Goal: Task Accomplishment & Management: Use online tool/utility

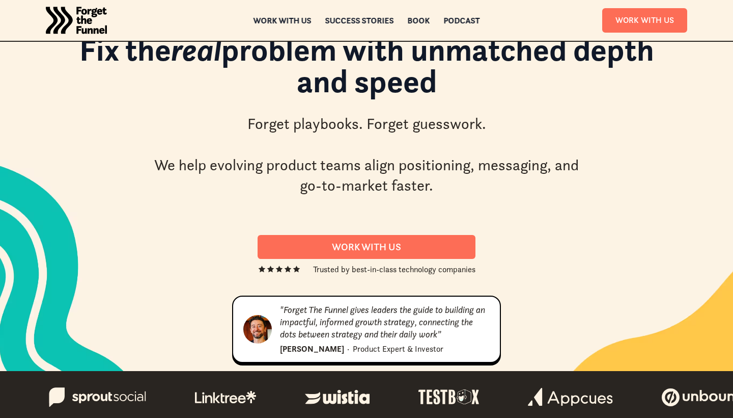
scroll to position [17, 0]
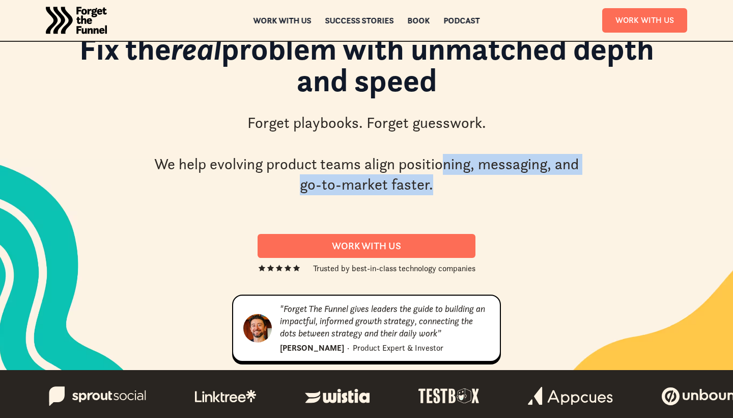
drag, startPoint x: 441, startPoint y: 165, endPoint x: 500, endPoint y: 189, distance: 64.4
click at [501, 189] on div "Forget playbooks. Forget guesswork. We help evolving product teams align positi…" at bounding box center [366, 154] width 433 height 83
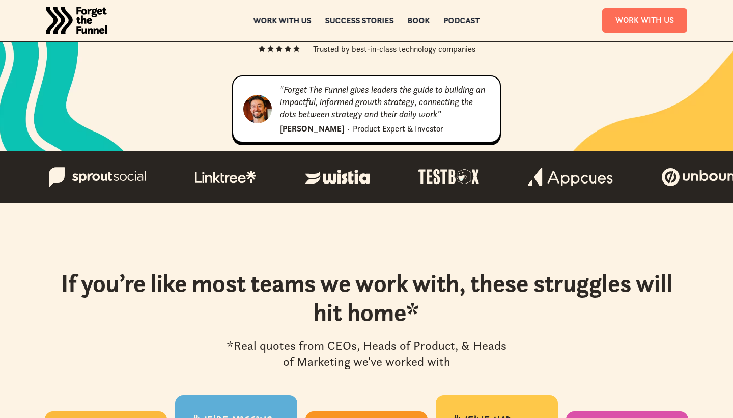
scroll to position [237, 0]
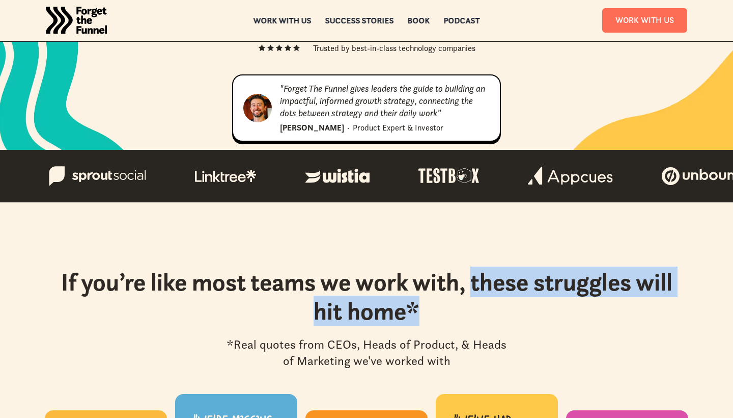
drag, startPoint x: 471, startPoint y: 285, endPoint x: 486, endPoint y: 322, distance: 39.7
click at [486, 322] on h2 "If you’re like most teams we work with, these struggles will hit home*" at bounding box center [367, 296] width 632 height 59
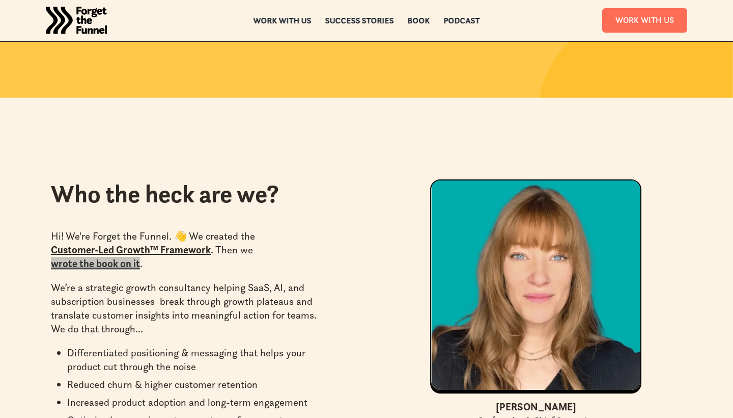
scroll to position [2683, 0]
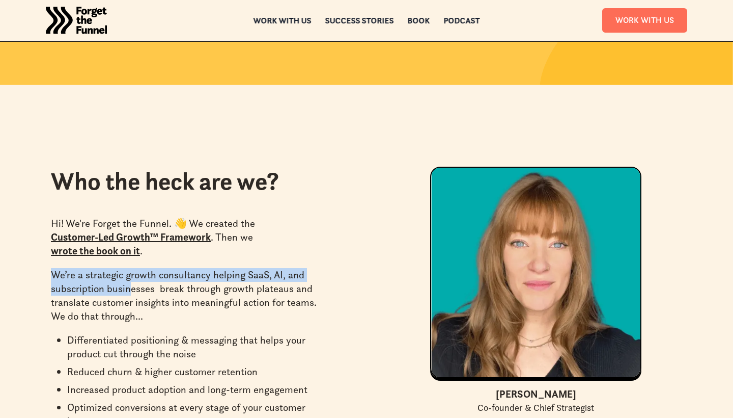
drag, startPoint x: 143, startPoint y: 224, endPoint x: 129, endPoint y: 241, distance: 21.8
click at [129, 241] on div "Hi! We're Forget the Funnel. 👋 We created the Customer-Led Growth™ Framework . …" at bounding box center [191, 375] width 280 height 326
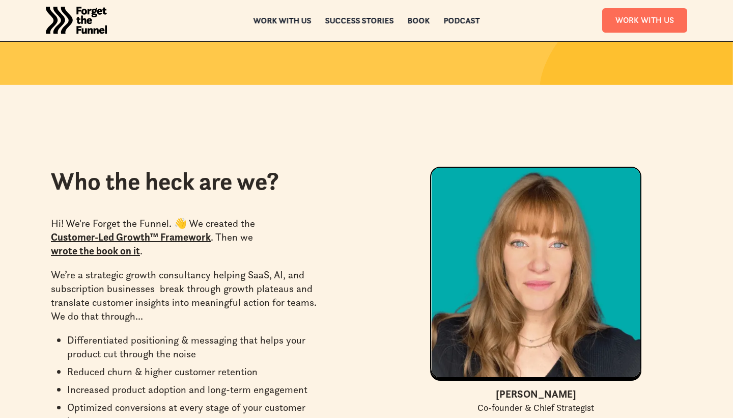
click at [130, 268] on p "We’re a strategic growth consultancy helping SaaS, AI, and subscription busines…" at bounding box center [191, 295] width 280 height 55
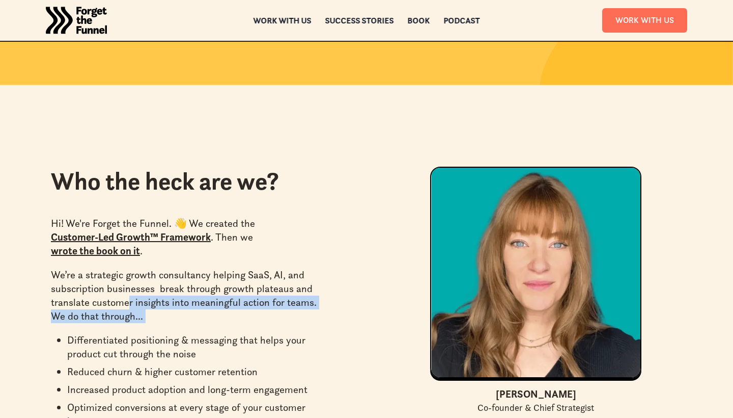
drag, startPoint x: 130, startPoint y: 257, endPoint x: 132, endPoint y: 281, distance: 24.6
click at [132, 281] on div "Hi! We're Forget the Funnel. 👋 We created the Customer-Led Growth™ Framework . …" at bounding box center [191, 375] width 280 height 326
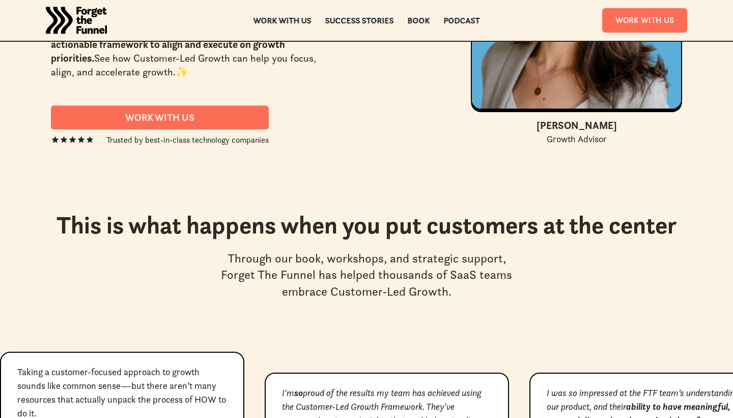
scroll to position [4287, 0]
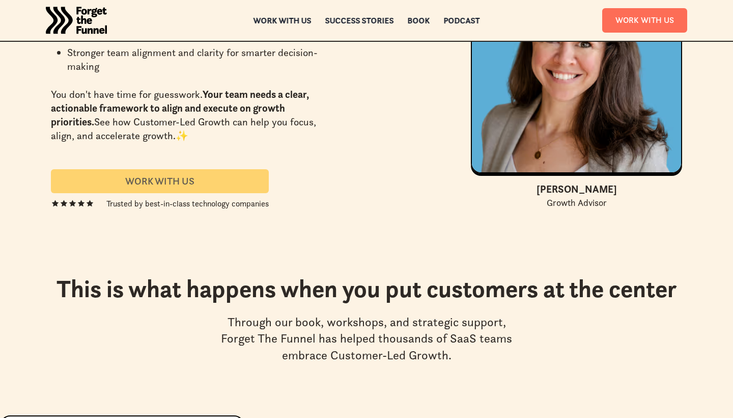
click at [201, 175] on div "Work With us" at bounding box center [160, 181] width 194 height 12
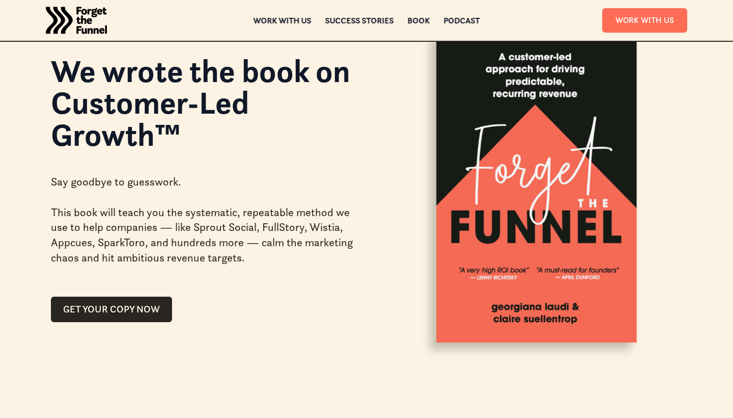
scroll to position [68, 0]
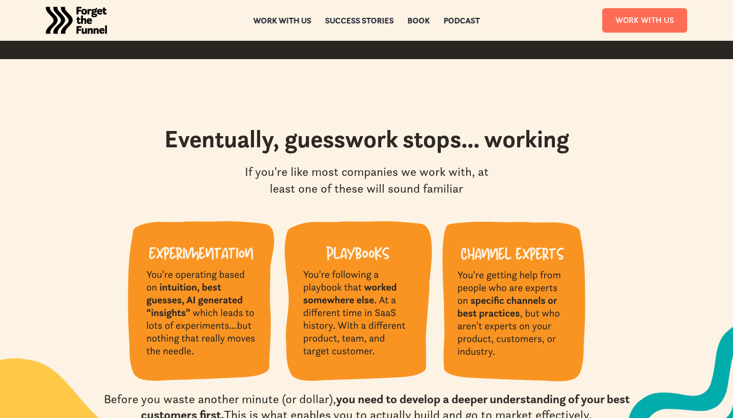
scroll to position [909, 0]
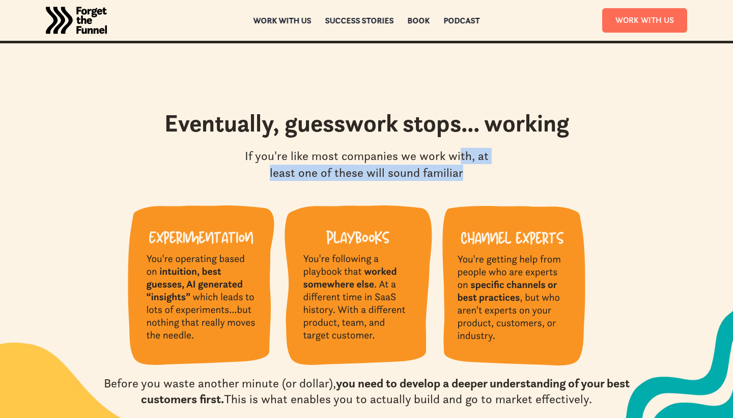
drag, startPoint x: 436, startPoint y: 151, endPoint x: 450, endPoint y: 172, distance: 25.0
click at [450, 172] on div "If you're like most companies we work with, at least one of these will sound fa…" at bounding box center [366, 164] width 291 height 33
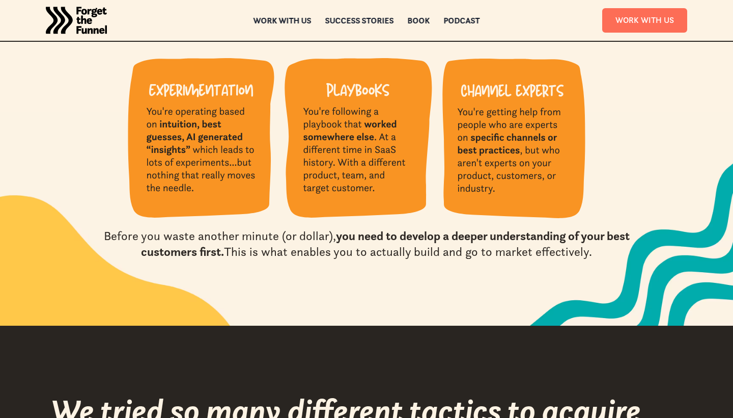
scroll to position [1058, 0]
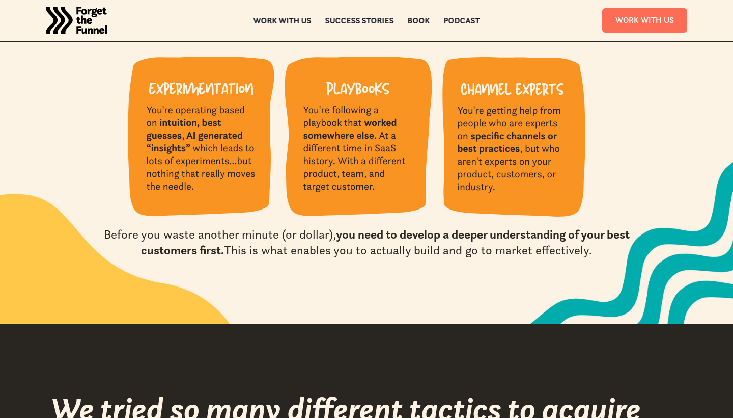
drag, startPoint x: 397, startPoint y: 238, endPoint x: 413, endPoint y: 263, distance: 30.0
click at [413, 263] on section "Eventually, guesswork stops... working If you're like most companies we work wi…" at bounding box center [366, 109] width 733 height 429
drag, startPoint x: 406, startPoint y: 238, endPoint x: 411, endPoint y: 262, distance: 24.5
click at [411, 262] on section "Eventually, guesswork stops... working If you're like most companies we work wi…" at bounding box center [366, 109] width 733 height 429
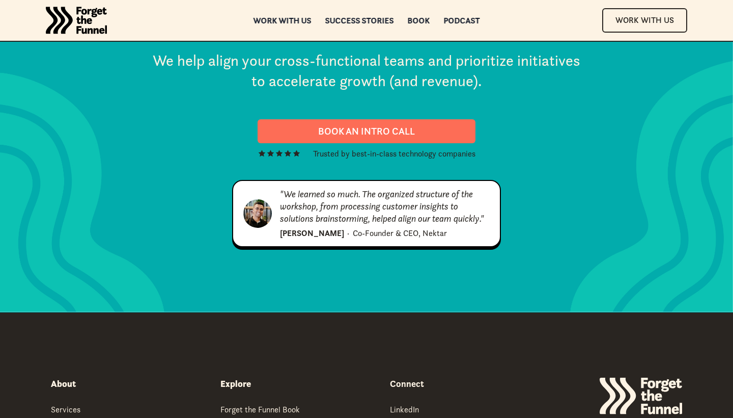
scroll to position [5164, 0]
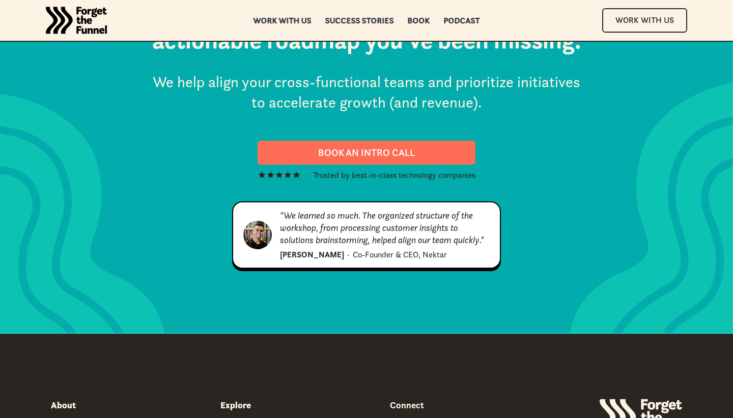
click at [396, 209] on div ""We learned so much. The organized structure of the workshop, from processing c…" at bounding box center [385, 227] width 210 height 37
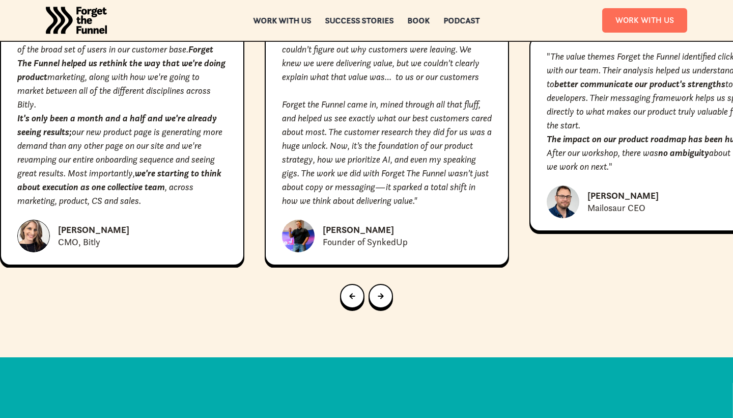
scroll to position [4736, 0]
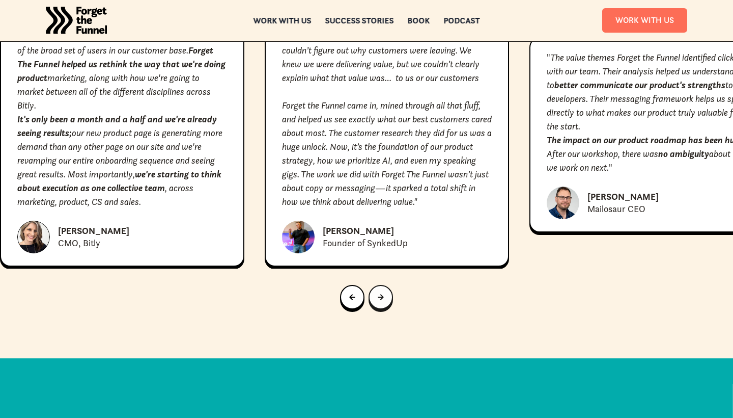
click at [387, 285] on link "Next slide" at bounding box center [381, 297] width 24 height 24
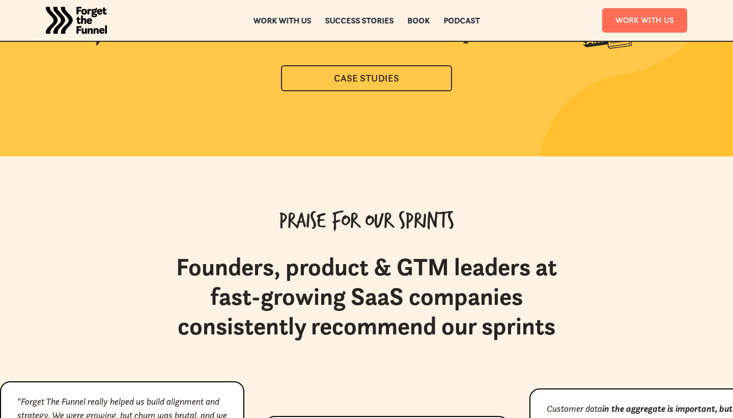
scroll to position [4341, 0]
